Goal: Find specific page/section: Find specific page/section

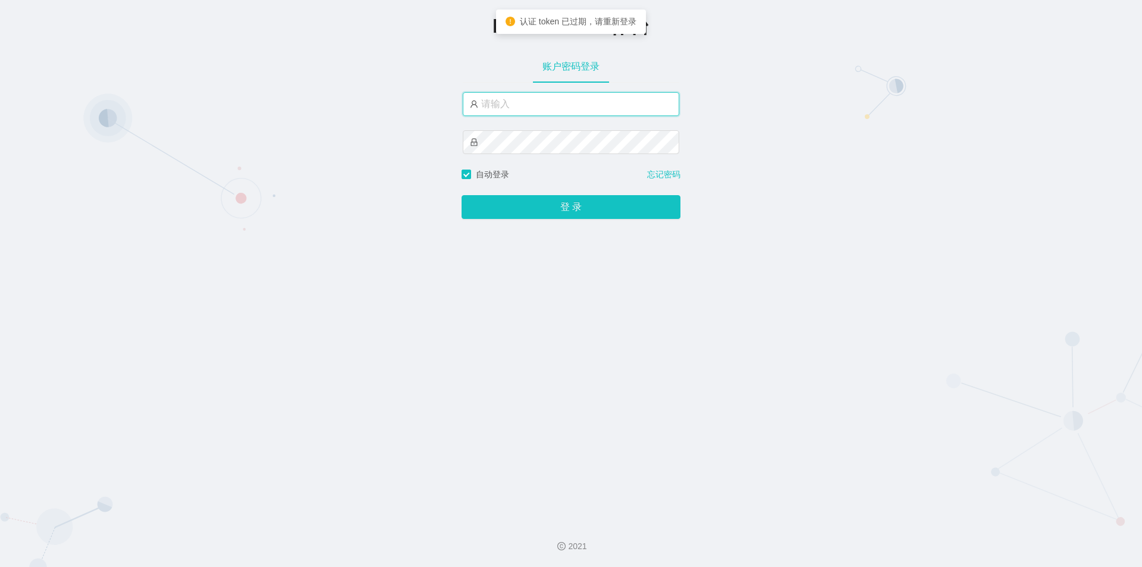
click at [546, 112] on input "text" at bounding box center [571, 104] width 217 height 24
type input "jishu"
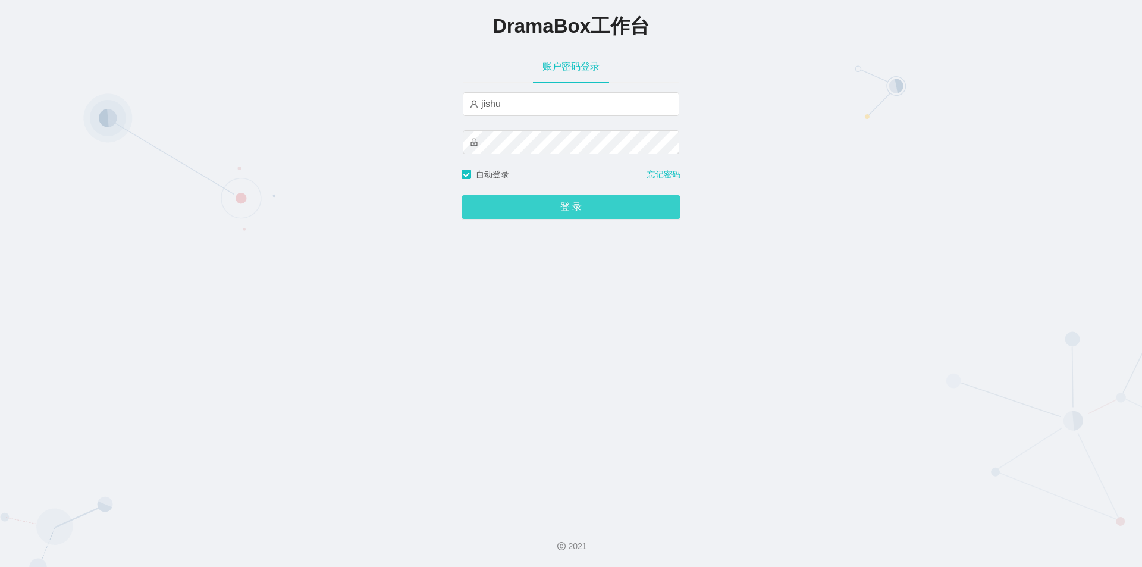
click at [533, 206] on button "登 录" at bounding box center [571, 207] width 219 height 24
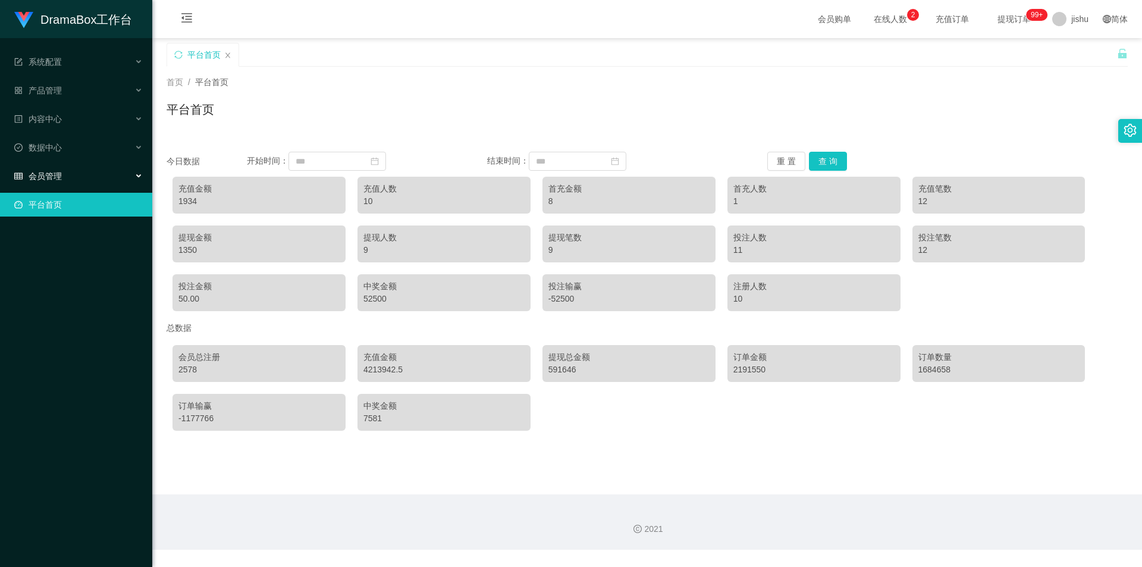
click at [77, 175] on div "会员管理" at bounding box center [76, 176] width 152 height 24
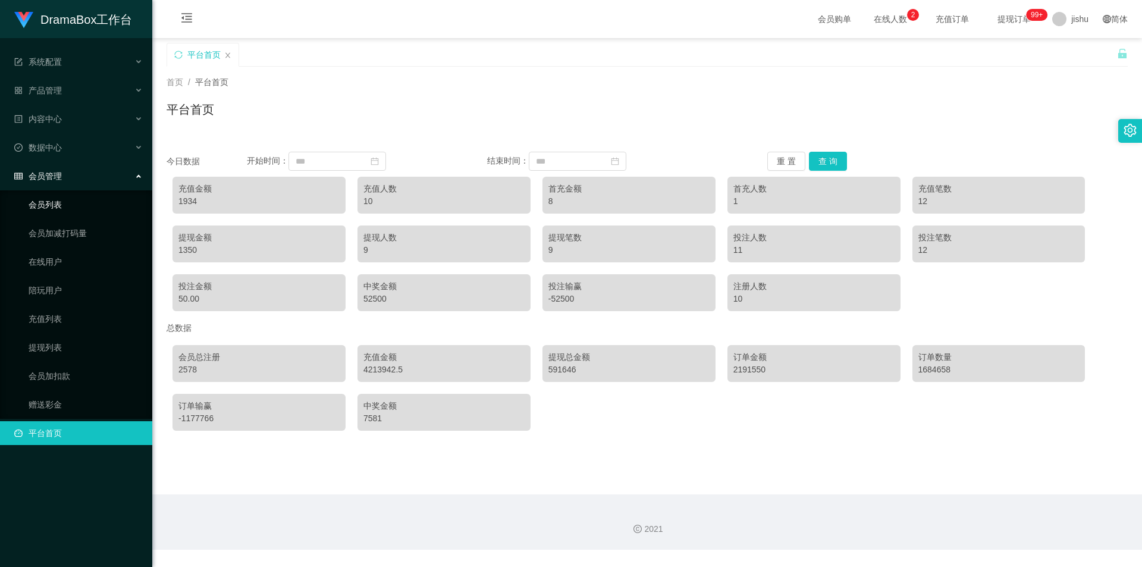
click at [80, 212] on link "会员列表" at bounding box center [86, 205] width 114 height 24
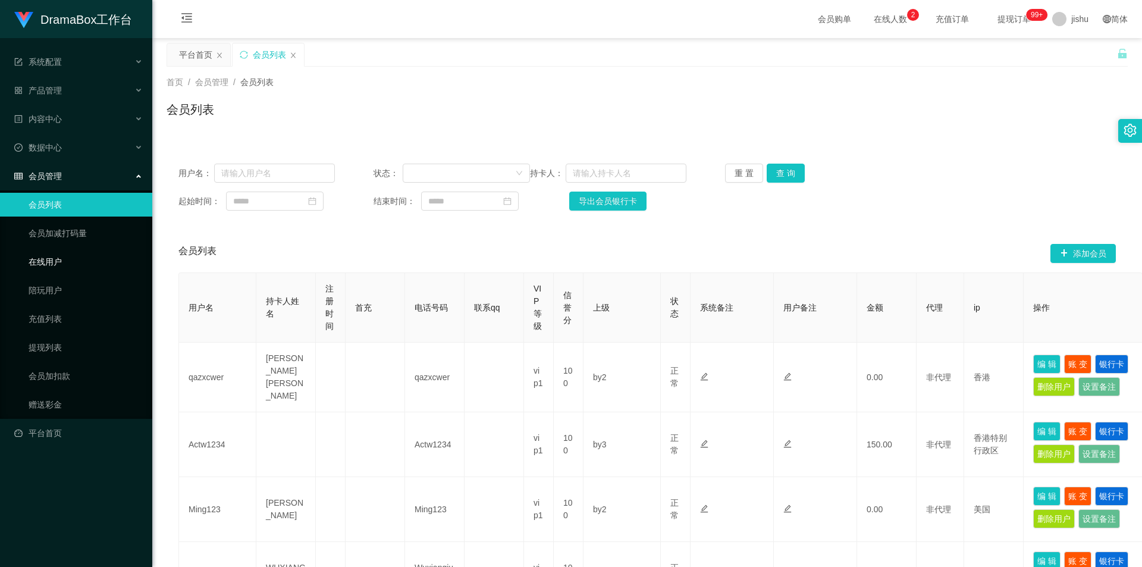
click at [73, 265] on link "在线用户" at bounding box center [86, 262] width 114 height 24
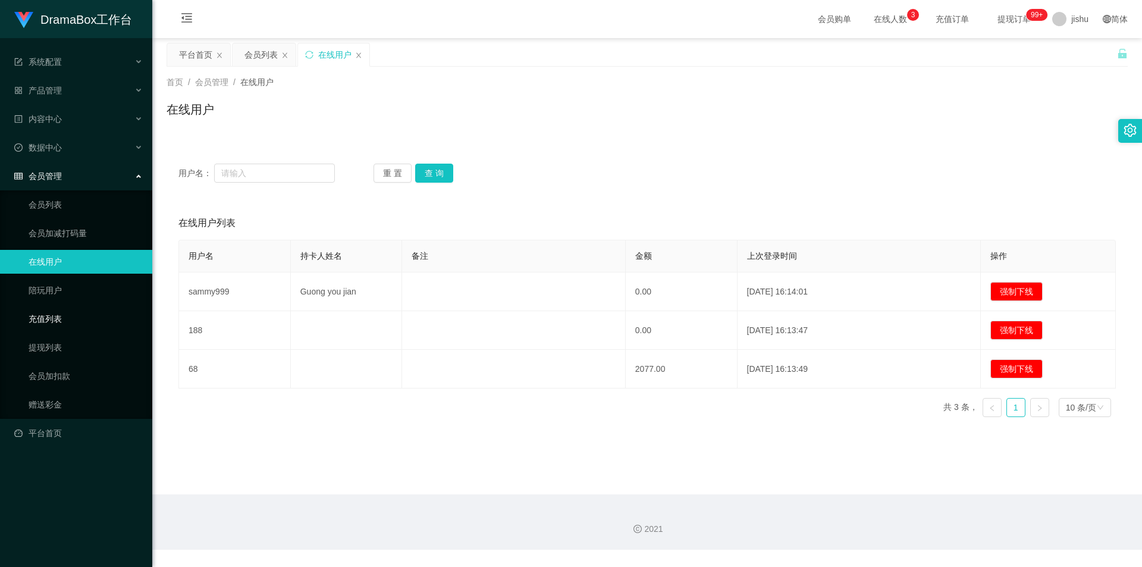
click at [67, 319] on link "充值列表" at bounding box center [86, 319] width 114 height 24
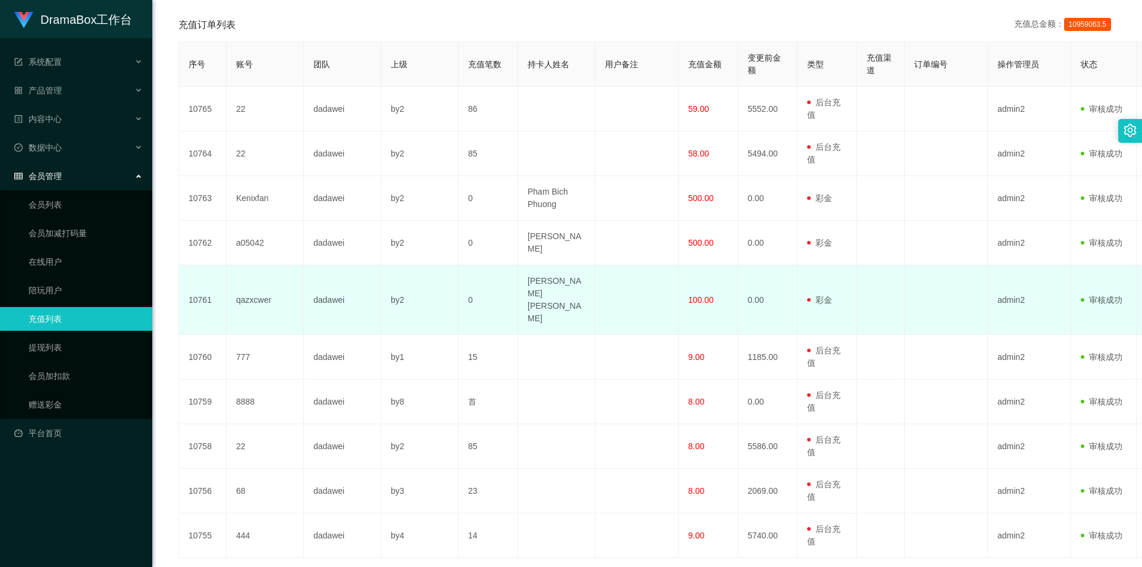
scroll to position [167, 0]
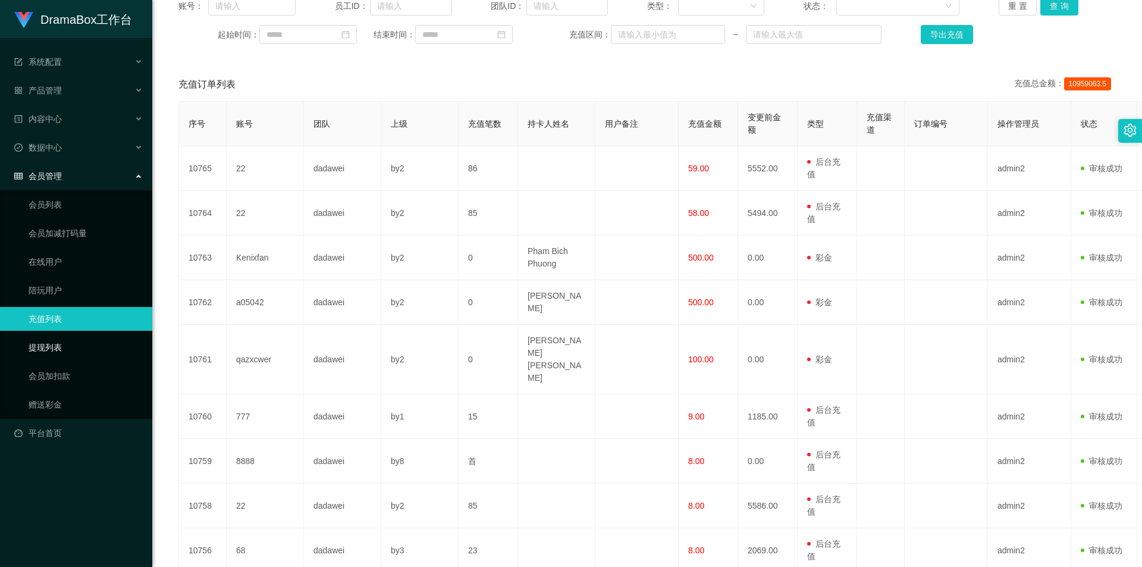
click at [76, 348] on link "提现列表" at bounding box center [86, 348] width 114 height 24
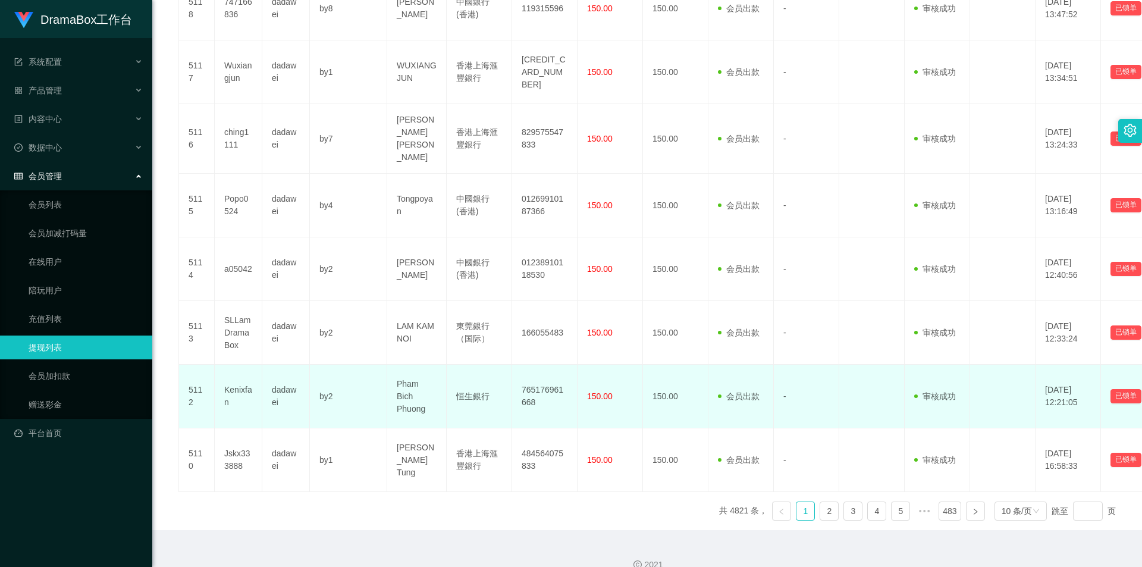
scroll to position [482, 0]
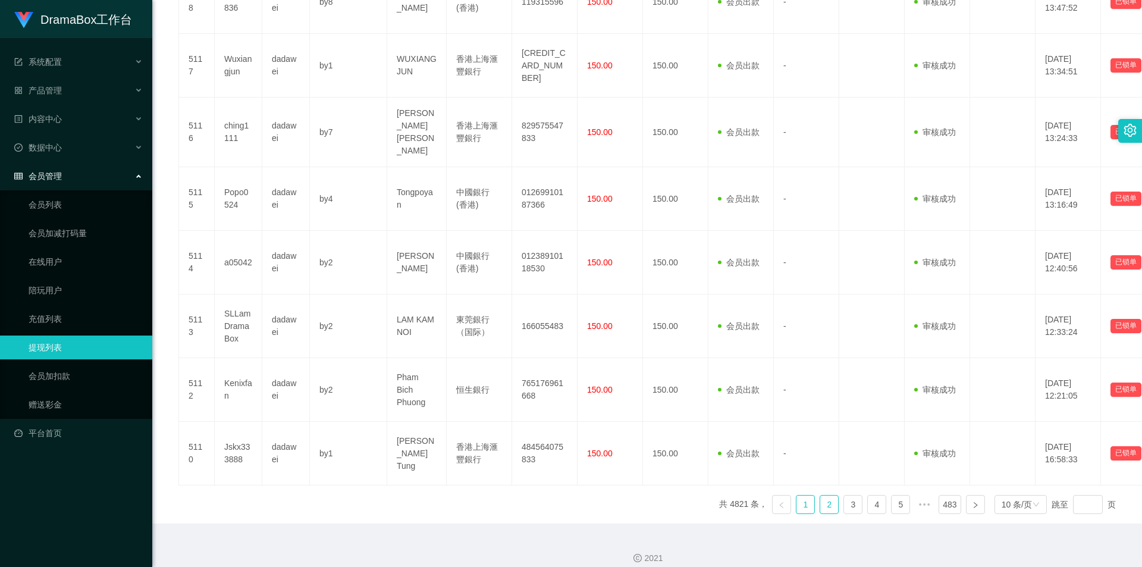
click at [825, 496] on link "2" at bounding box center [829, 505] width 18 height 18
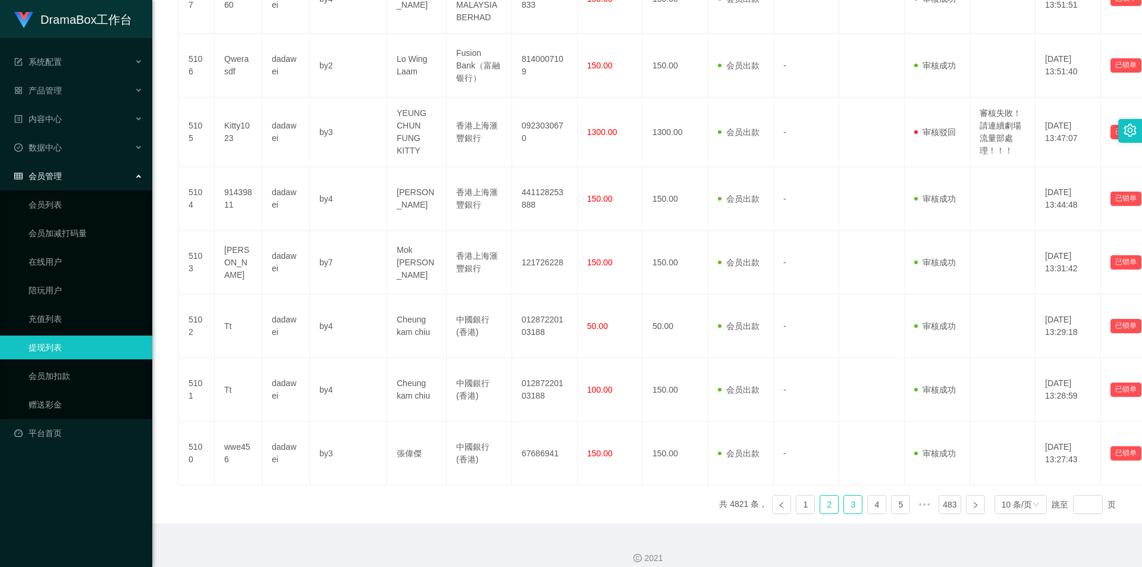
click at [844, 496] on link "3" at bounding box center [853, 505] width 18 height 18
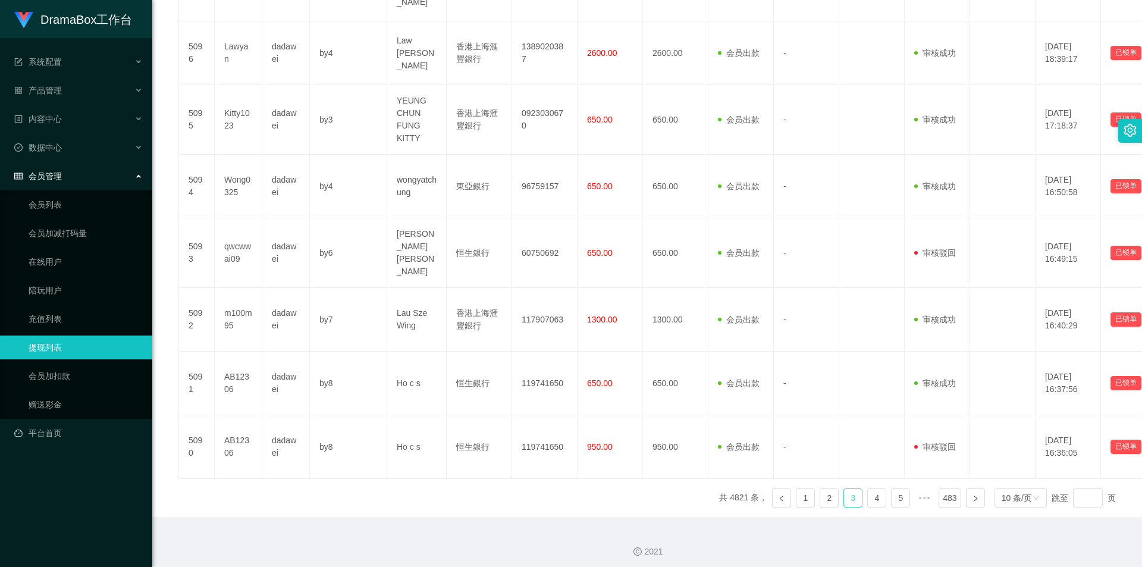
scroll to position [476, 0]
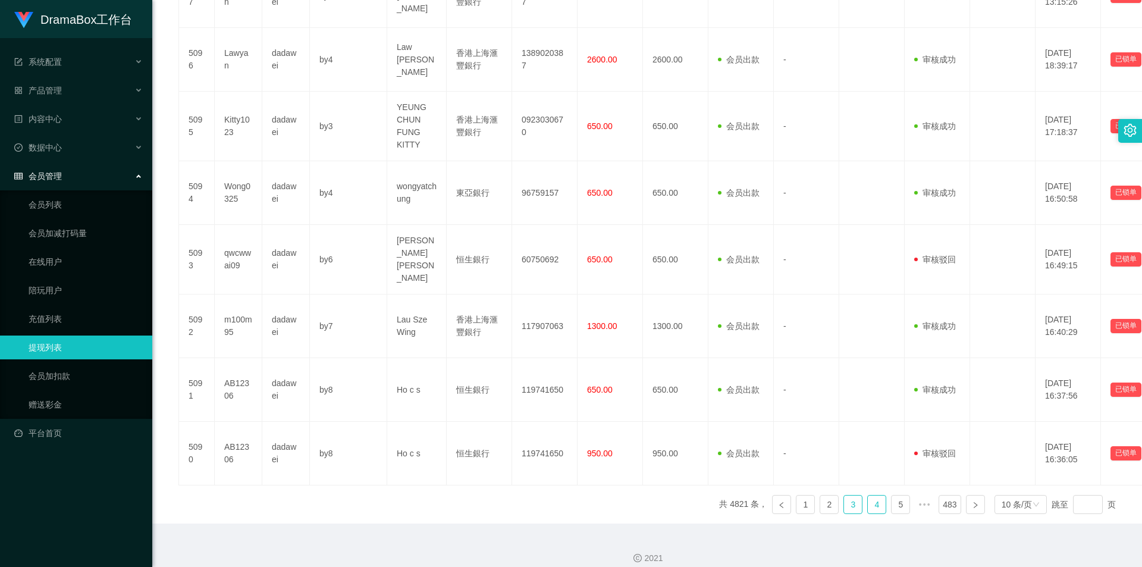
click at [868, 496] on link "4" at bounding box center [877, 505] width 18 height 18
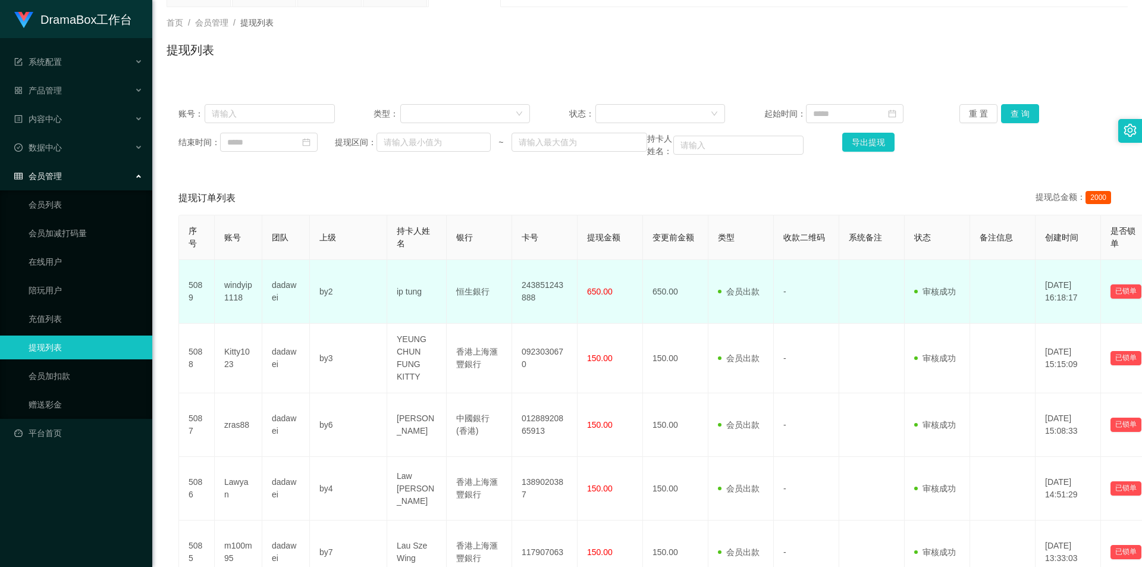
scroll to position [0, 0]
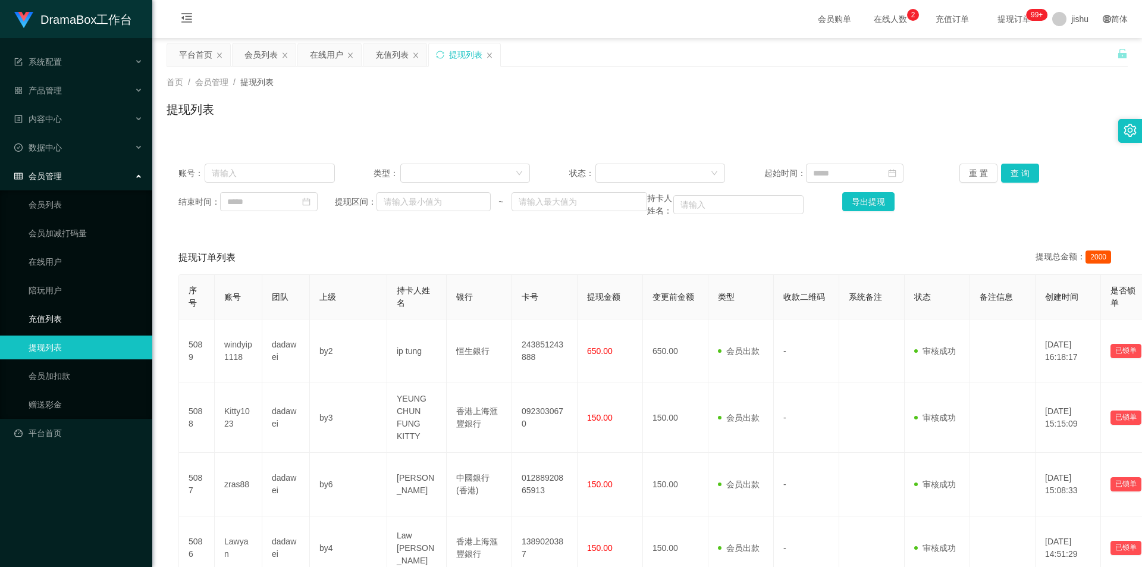
click at [95, 308] on link "充值列表" at bounding box center [86, 319] width 114 height 24
